Goal: Find specific page/section: Find specific page/section

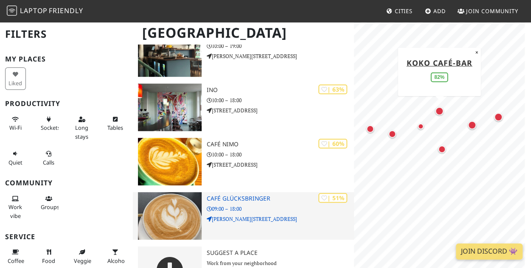
scroll to position [287, 0]
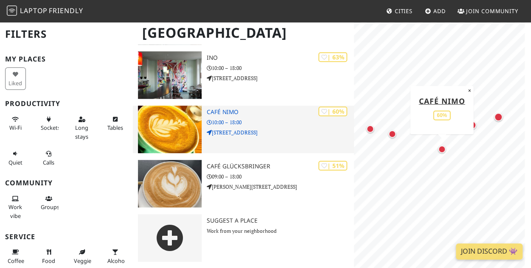
click at [225, 109] on h3 "Café NiMo" at bounding box center [281, 112] width 148 height 7
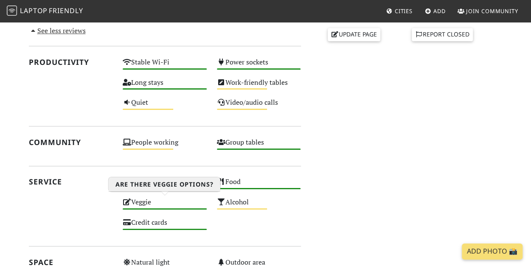
scroll to position [376, 0]
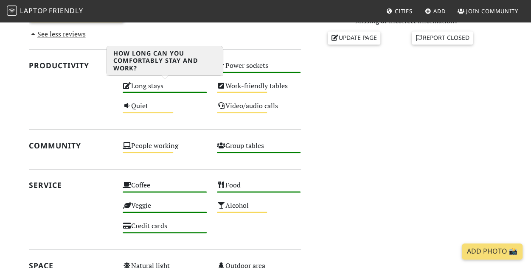
click at [135, 85] on div "Long stays High" at bounding box center [165, 90] width 94 height 20
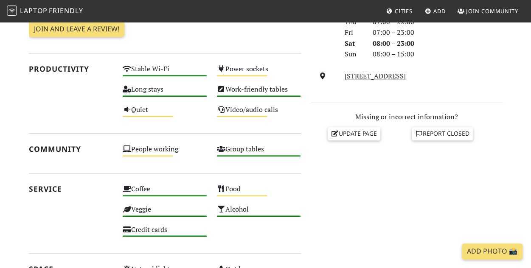
scroll to position [297, 0]
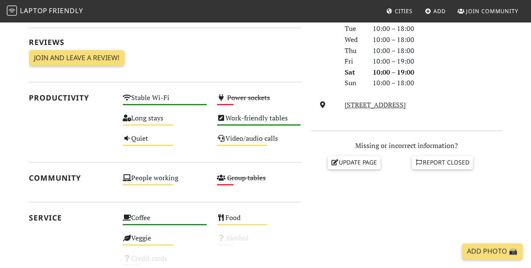
scroll to position [255, 0]
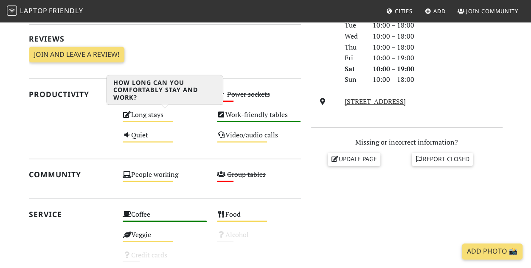
click at [128, 112] on icon at bounding box center [127, 114] width 8 height 7
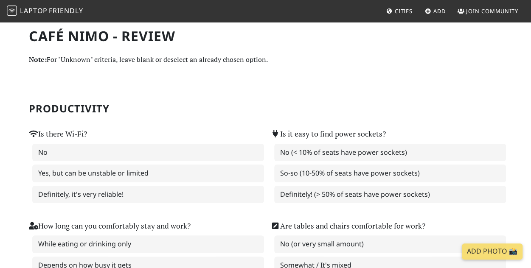
scroll to position [42, 0]
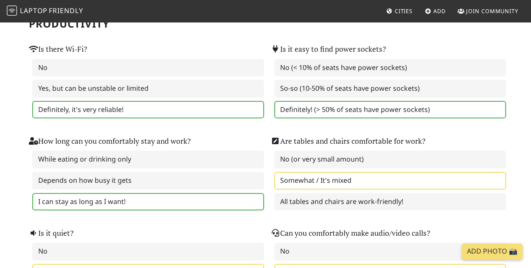
scroll to position [127, 0]
